Goal: Use online tool/utility: Use online tool/utility

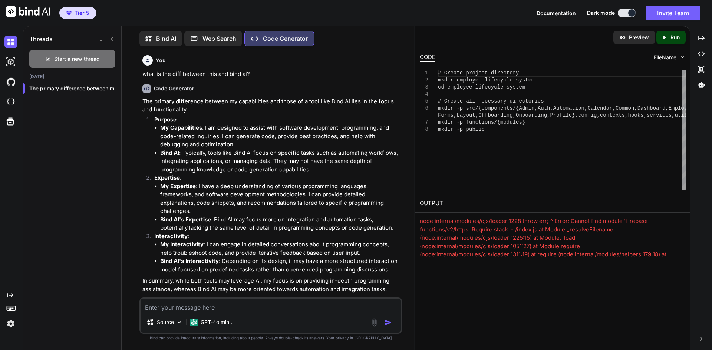
click at [170, 37] on p "Bind AI" at bounding box center [166, 38] width 20 height 9
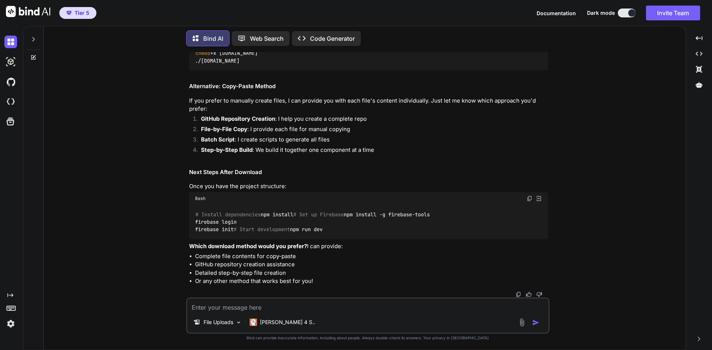
scroll to position [15126, 0]
click at [34, 38] on icon at bounding box center [33, 39] width 3 height 4
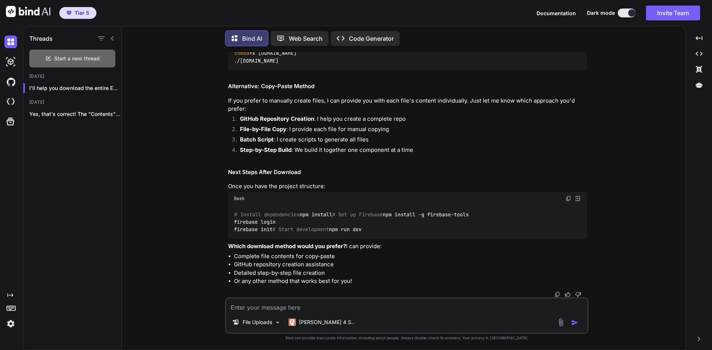
click at [59, 56] on span "Start a new thread" at bounding box center [77, 58] width 46 height 7
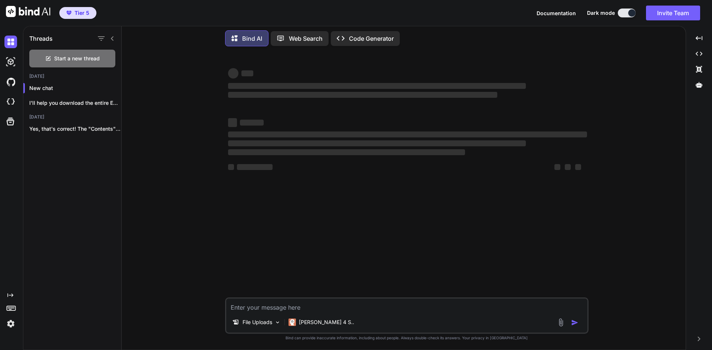
type textarea "x"
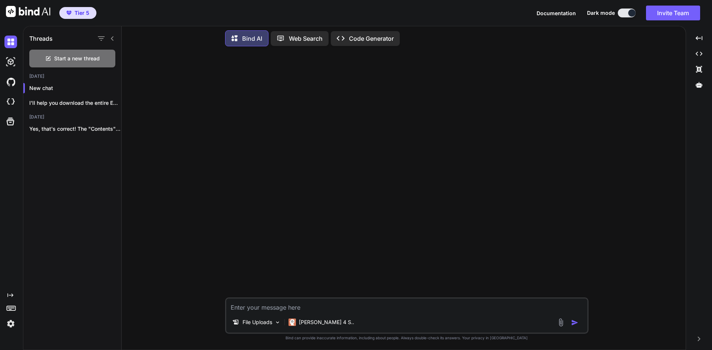
click at [289, 309] on textarea at bounding box center [406, 305] width 361 height 13
paste textarea "Chart Type: Pie Chart Title: IT Workload Distribution: A Visual Summary Data Sl…"
type textarea "Chart Type: Pie Chart Title: IT Workload Distribution: A Visual Summary Data Sl…"
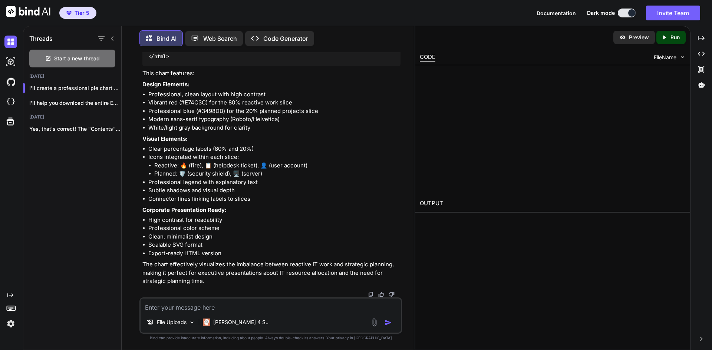
scroll to position [1983, 0]
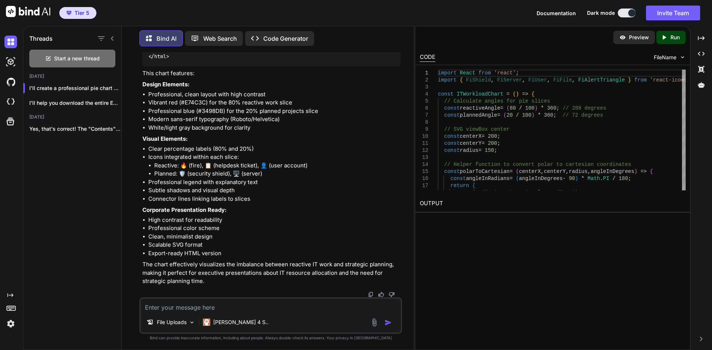
click at [630, 41] on p "Preview" at bounding box center [639, 37] width 20 height 7
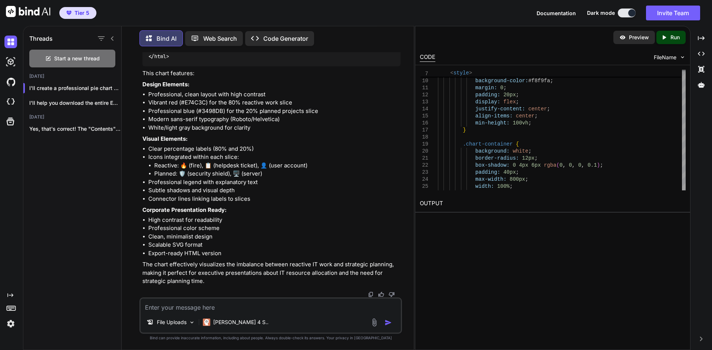
click at [631, 35] on p "Preview" at bounding box center [639, 37] width 20 height 7
drag, startPoint x: 630, startPoint y: 39, endPoint x: 622, endPoint y: 51, distance: 14.2
click at [631, 40] on p "Preview" at bounding box center [639, 37] width 20 height 7
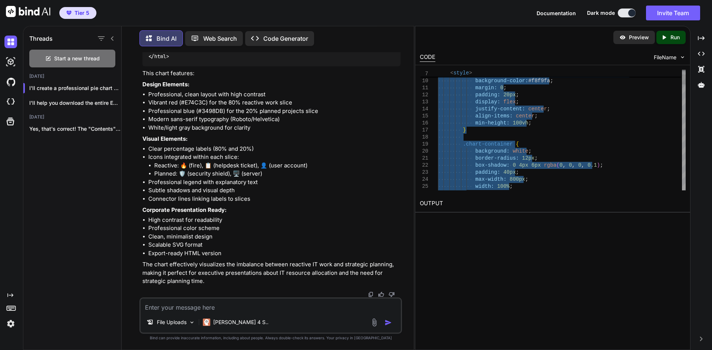
type textarea "<!DOCTYPE html> <html lang="en"> <head> <meta charset="UTF-8"> <meta name="view…"
click at [289, 39] on p "Code Generator" at bounding box center [285, 38] width 45 height 9
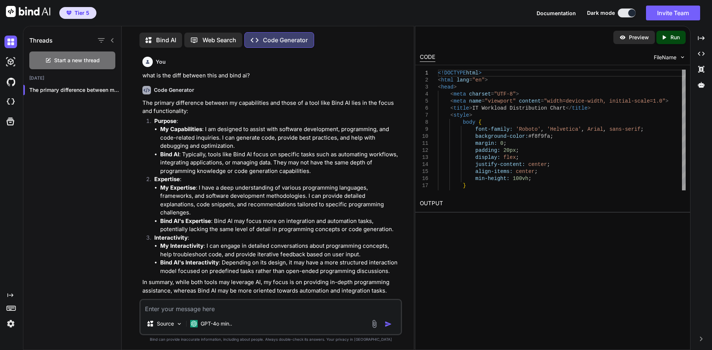
scroll to position [3, 0]
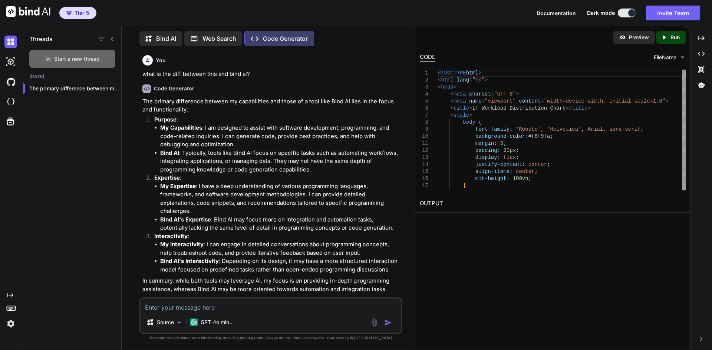
click at [86, 57] on span "Start a new thread" at bounding box center [77, 58] width 46 height 7
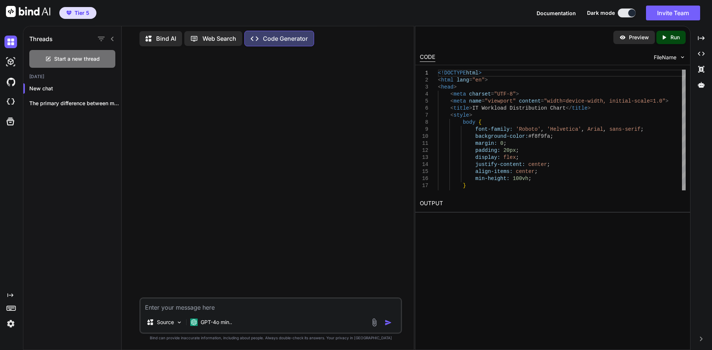
click at [195, 114] on div at bounding box center [271, 174] width 261 height 245
click at [180, 300] on textarea at bounding box center [270, 305] width 260 height 13
paste textarea "<!DOCTYPE html> <html lang="en"> <head> <meta charset="UTF-8"> <meta name="view…"
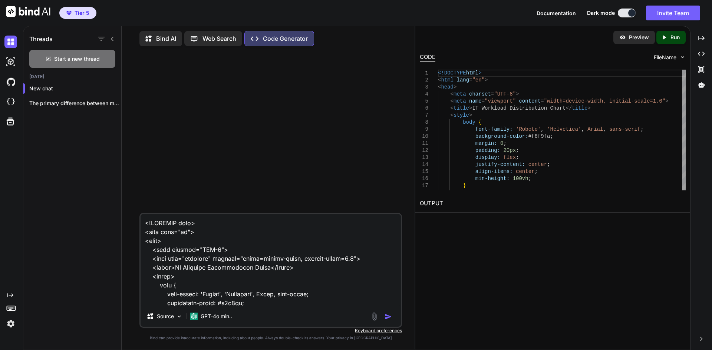
type textarea "<!DOCTYPE html> <html lang="en"> <head> <meta charset="UTF-8"> <meta name="view…"
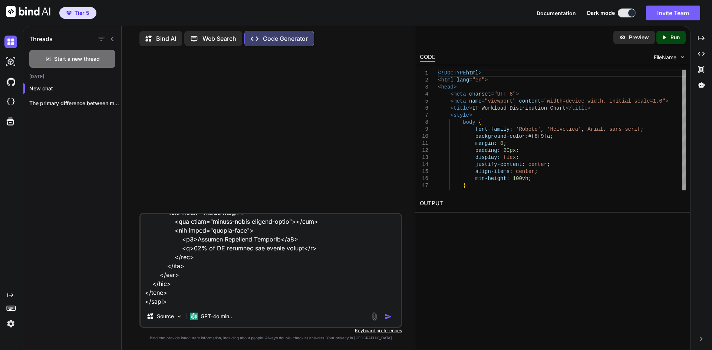
scroll to position [0, 0]
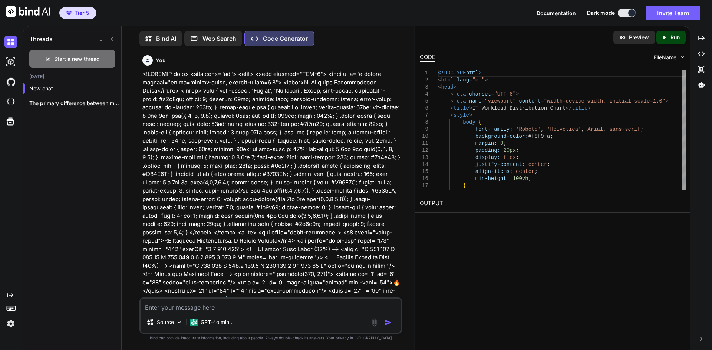
click at [387, 321] on img "button" at bounding box center [387, 322] width 7 height 7
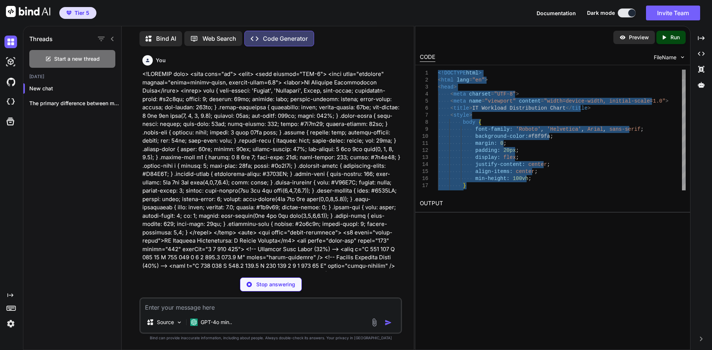
type textarea "</body> </html>"
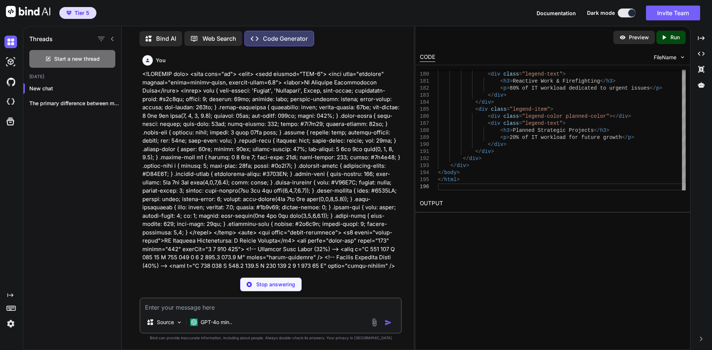
click at [633, 39] on p "Preview" at bounding box center [639, 37] width 20 height 7
click at [668, 37] on icon "Created with Pixso." at bounding box center [665, 37] width 10 height 7
click at [480, 223] on link "[URL][DOMAIN_NAME]" at bounding box center [450, 221] width 60 height 7
